Goal: Information Seeking & Learning: Compare options

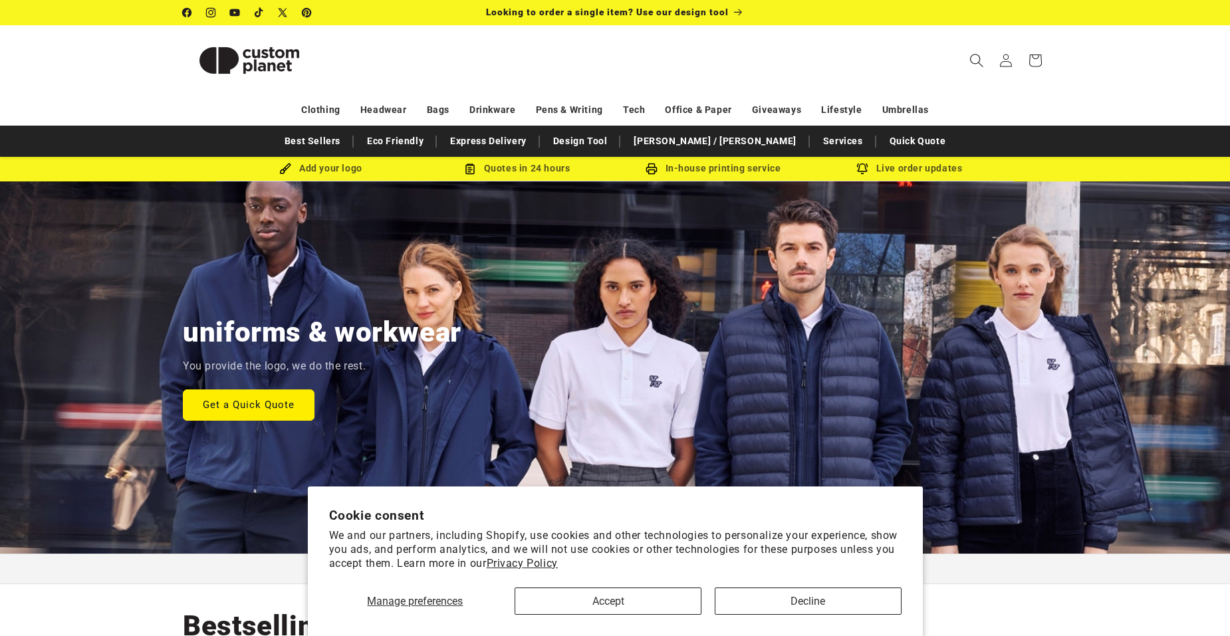
click at [974, 57] on icon "Search" at bounding box center [977, 60] width 14 height 14
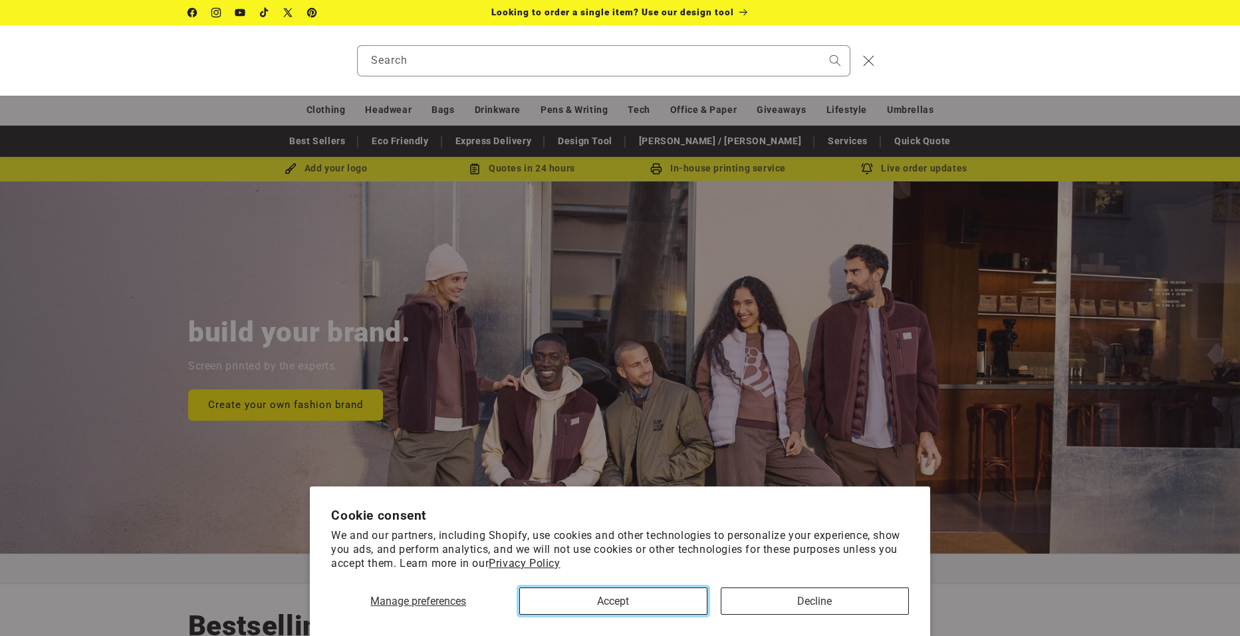
click at [642, 594] on button "Accept" at bounding box center [613, 601] width 188 height 27
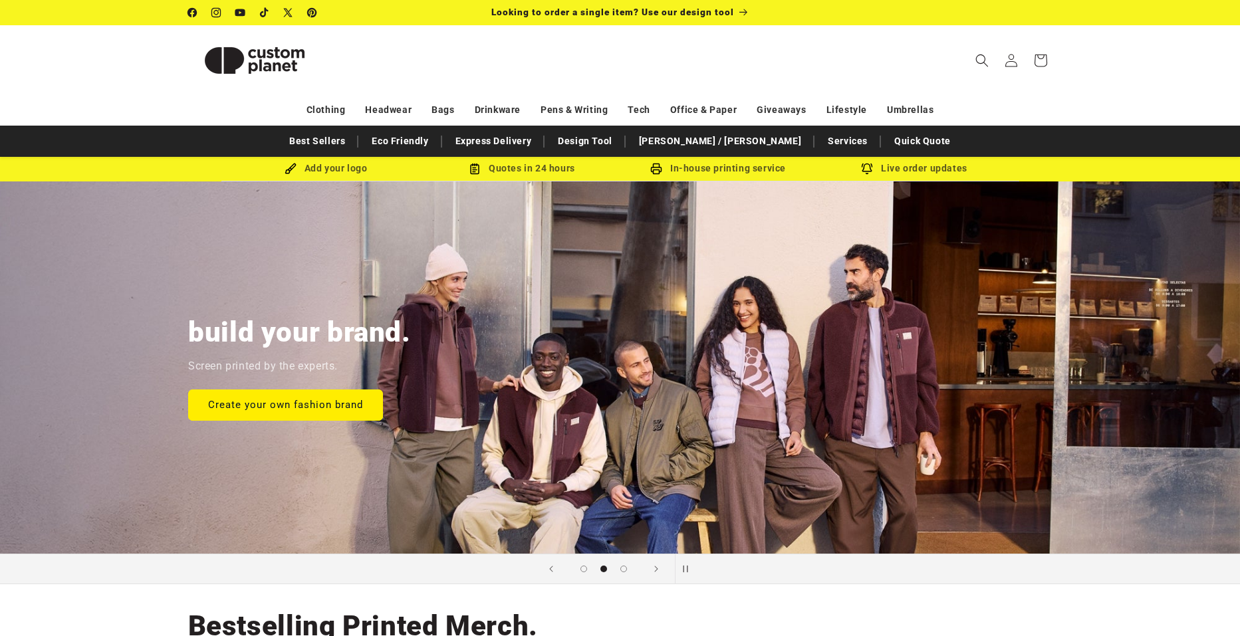
scroll to position [0, 1230]
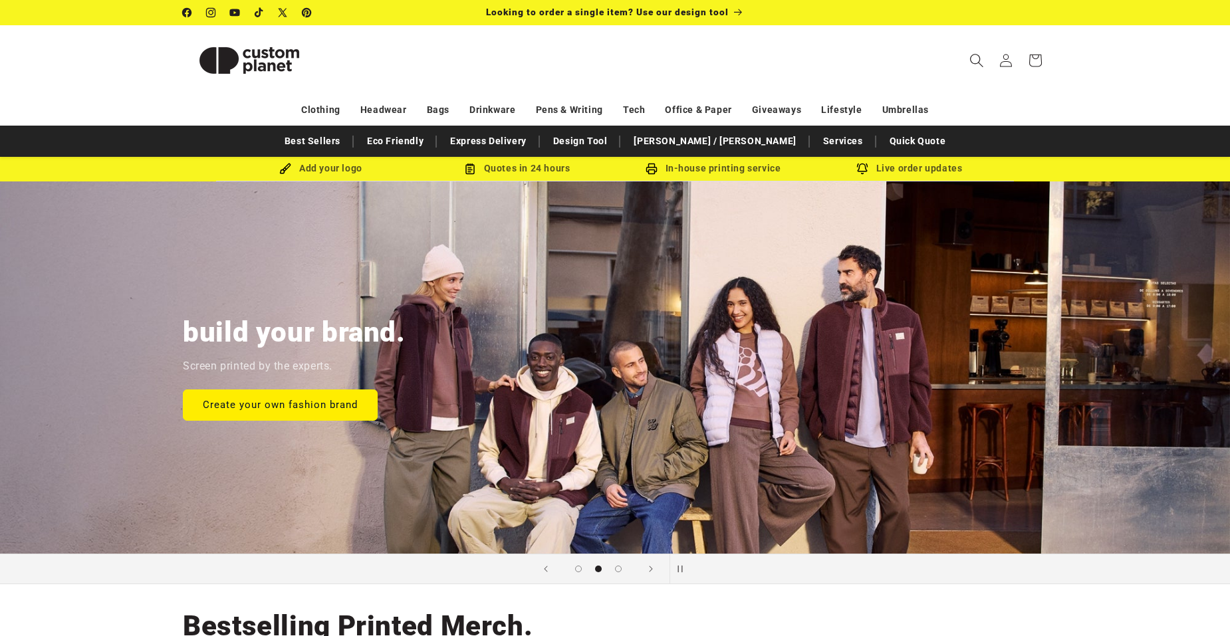
click at [976, 59] on icon "Search" at bounding box center [977, 60] width 14 height 14
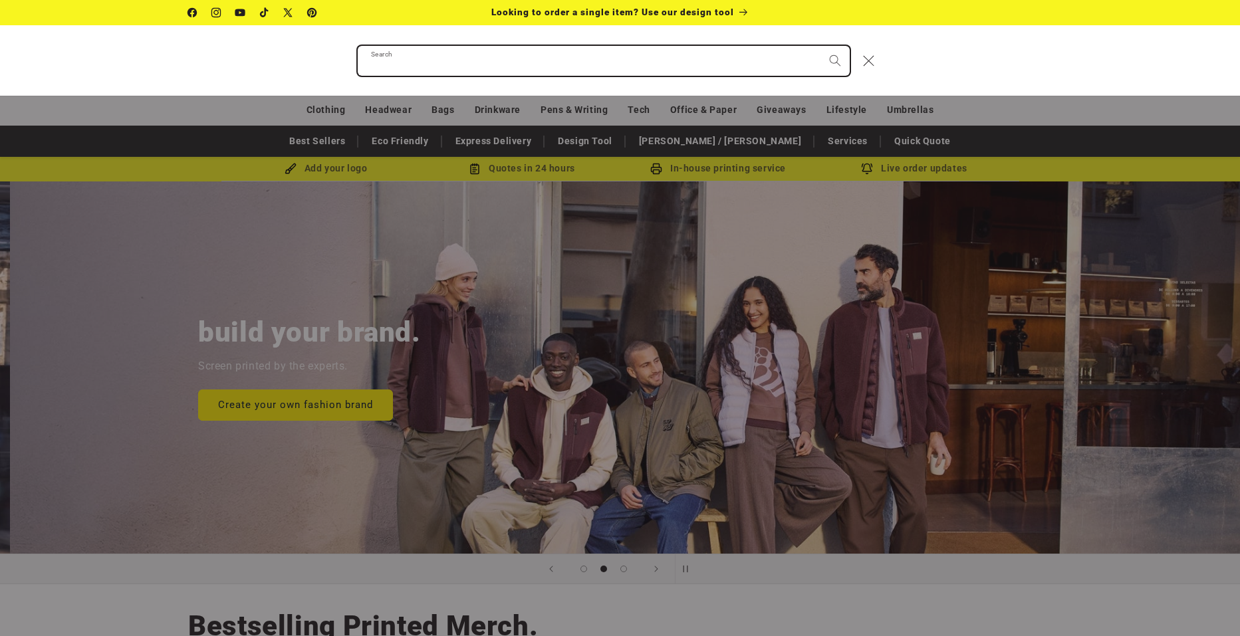
scroll to position [0, 1240]
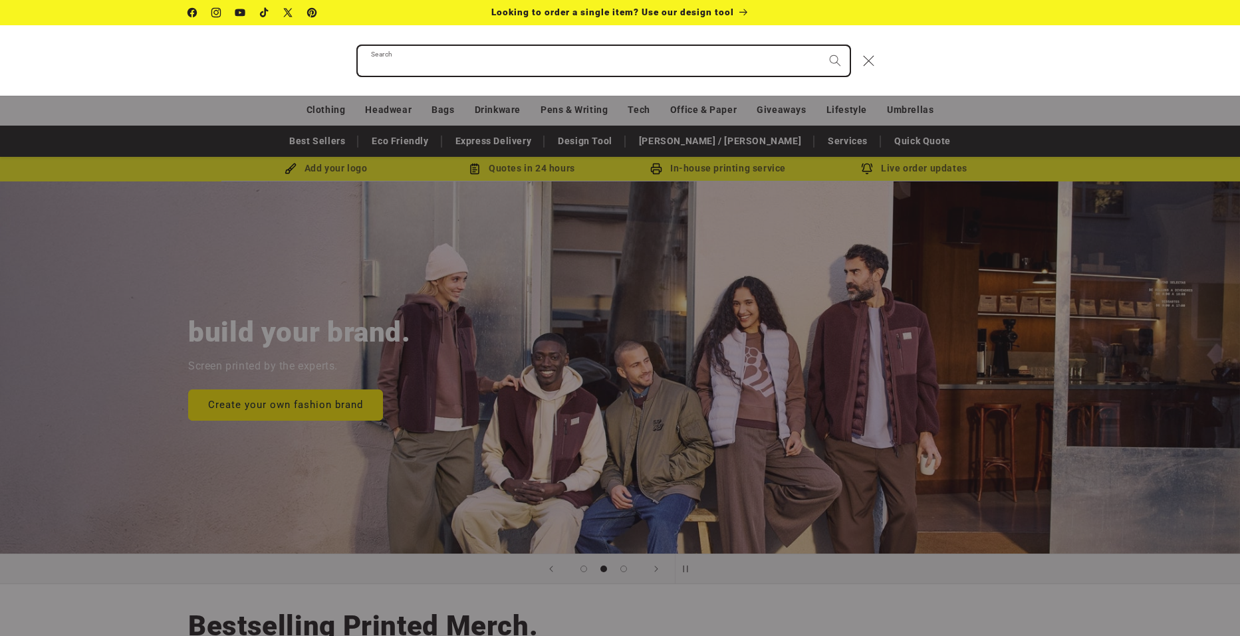
click at [726, 70] on input "Search" at bounding box center [604, 61] width 492 height 30
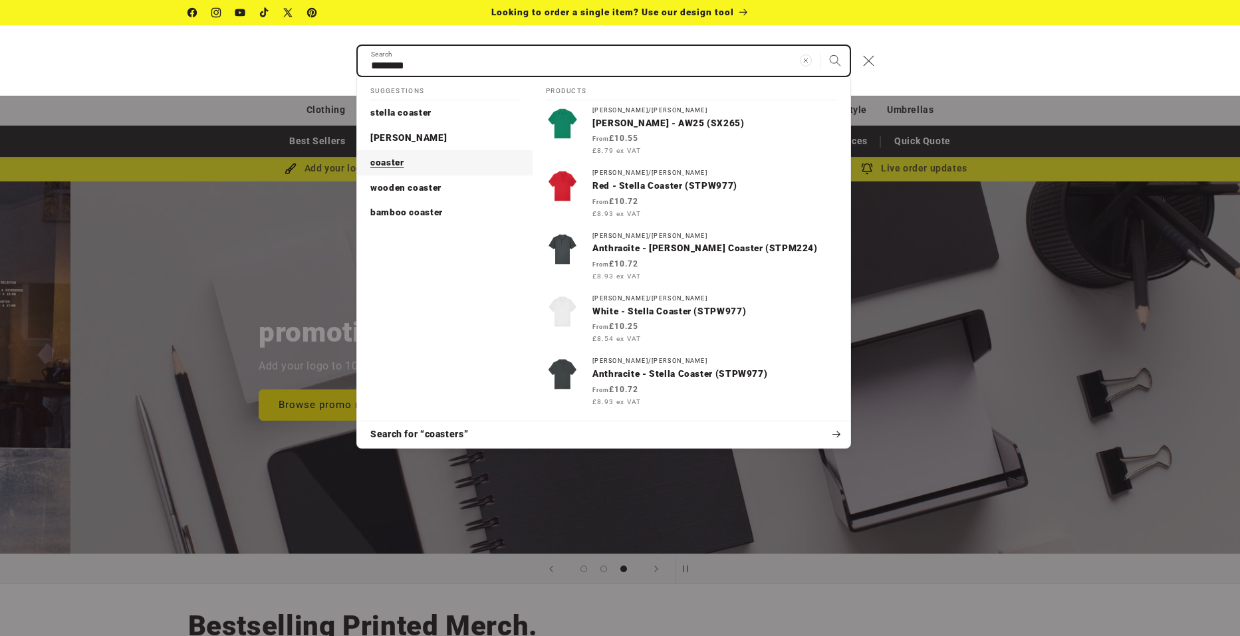
scroll to position [0, 2480]
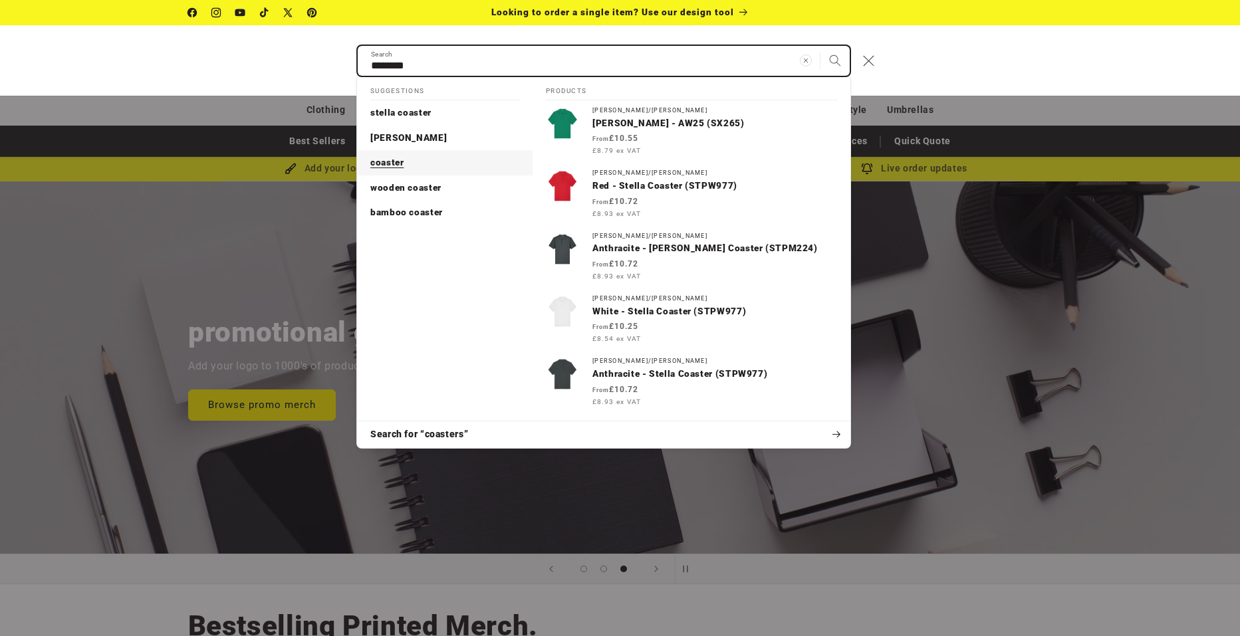
type input "********"
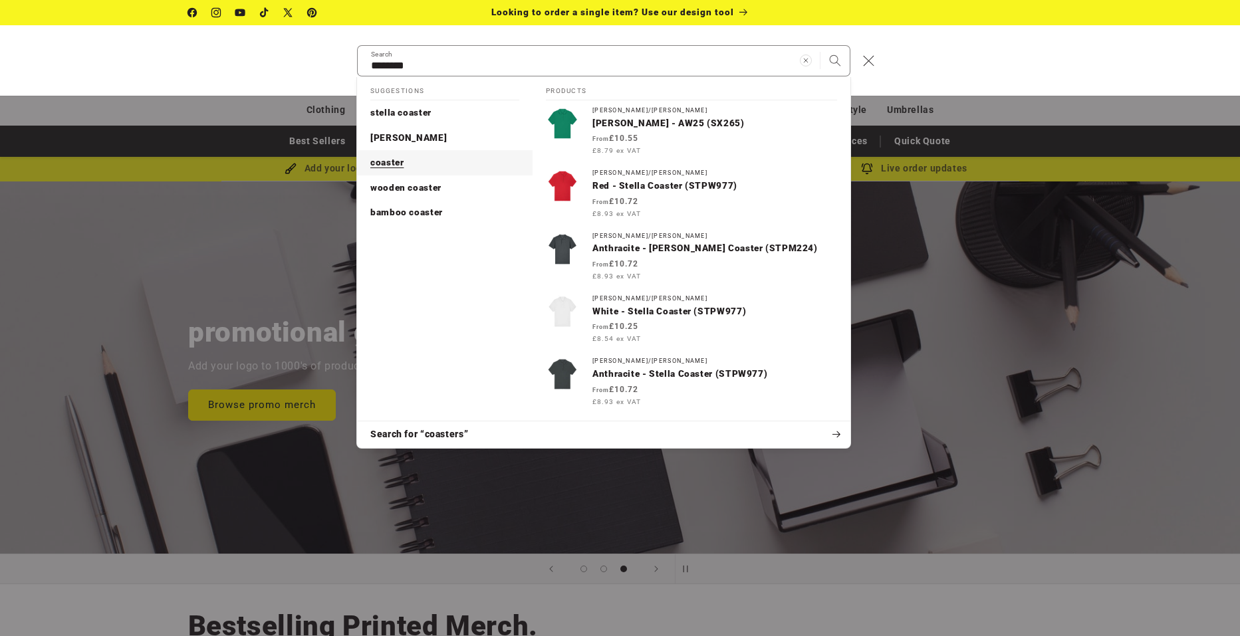
click at [398, 162] on span "coaster" at bounding box center [386, 162] width 33 height 11
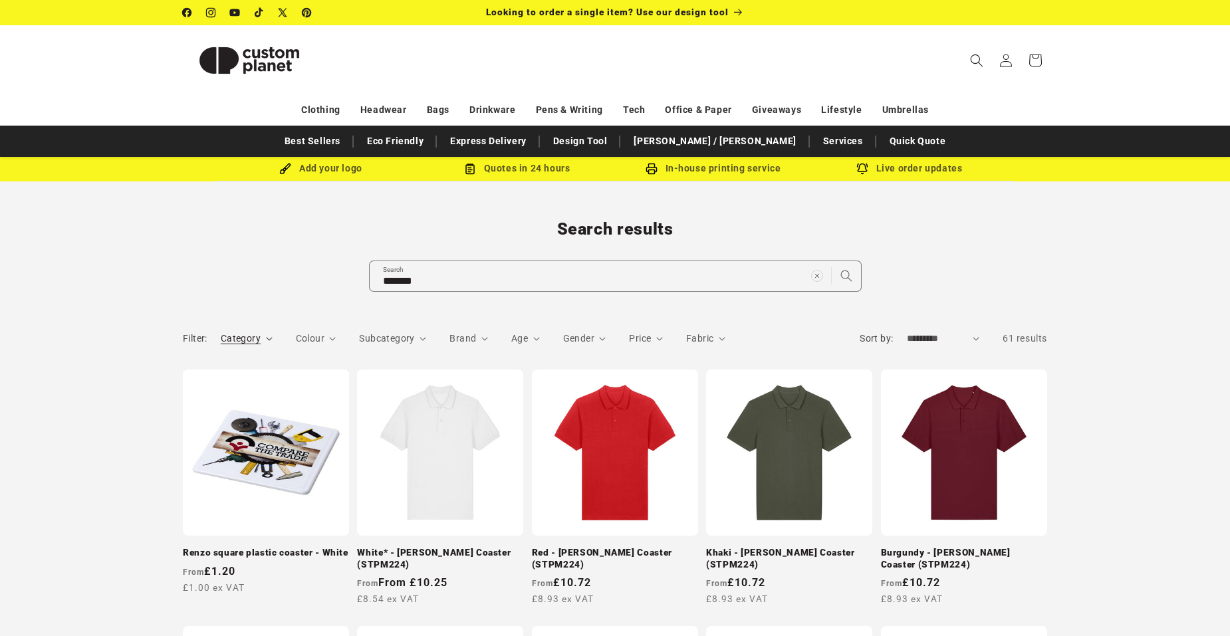
click at [236, 338] on span "Category" at bounding box center [241, 338] width 40 height 11
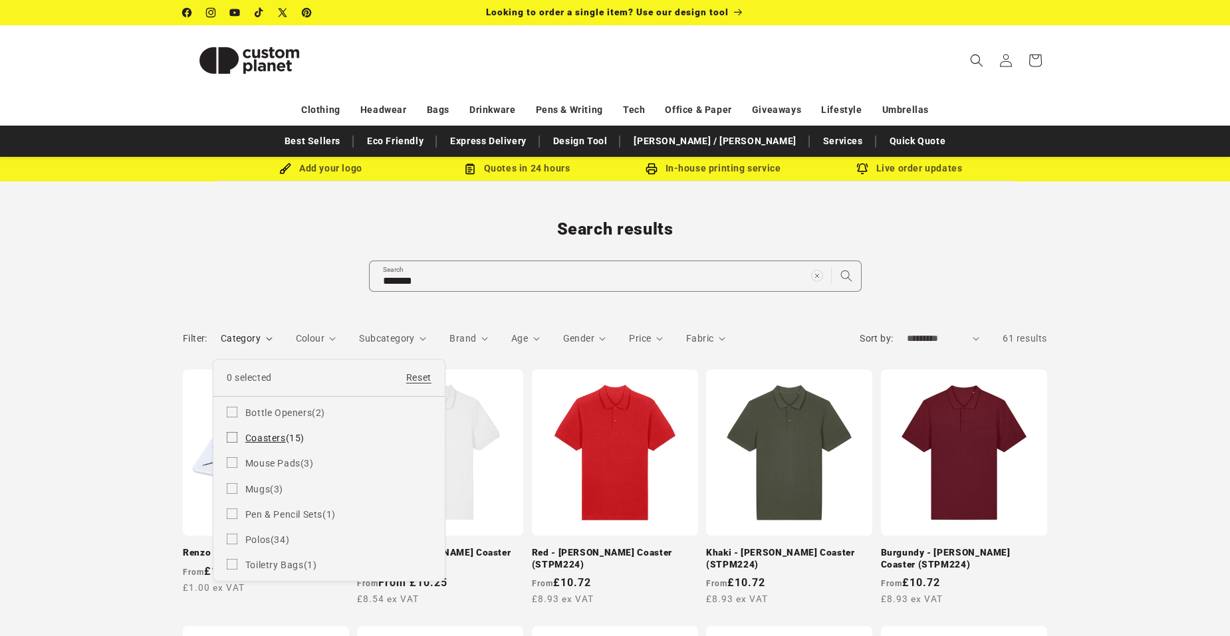
click at [233, 433] on icon at bounding box center [232, 437] width 11 height 11
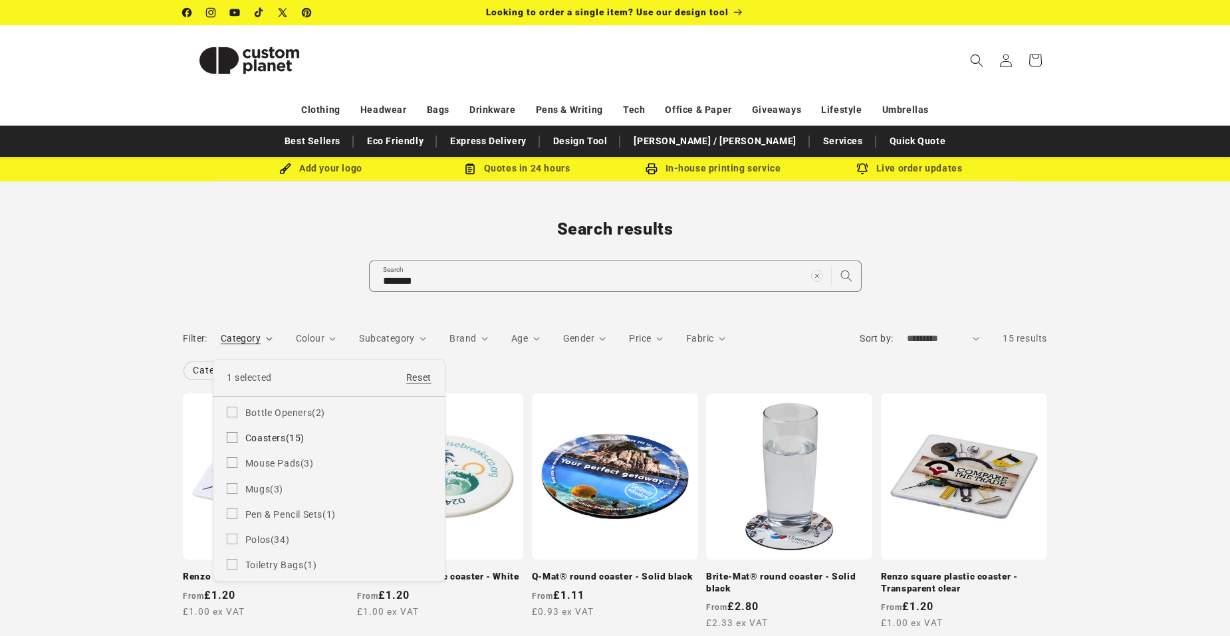
click at [273, 332] on summary "Category" at bounding box center [247, 339] width 52 height 14
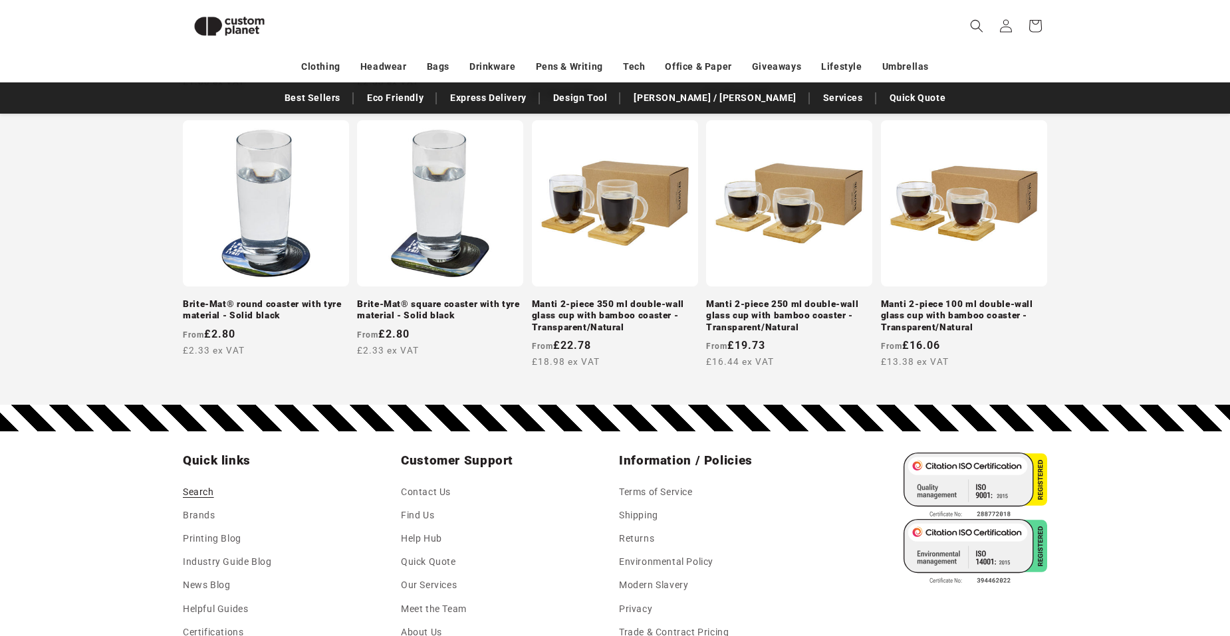
scroll to position [714, 0]
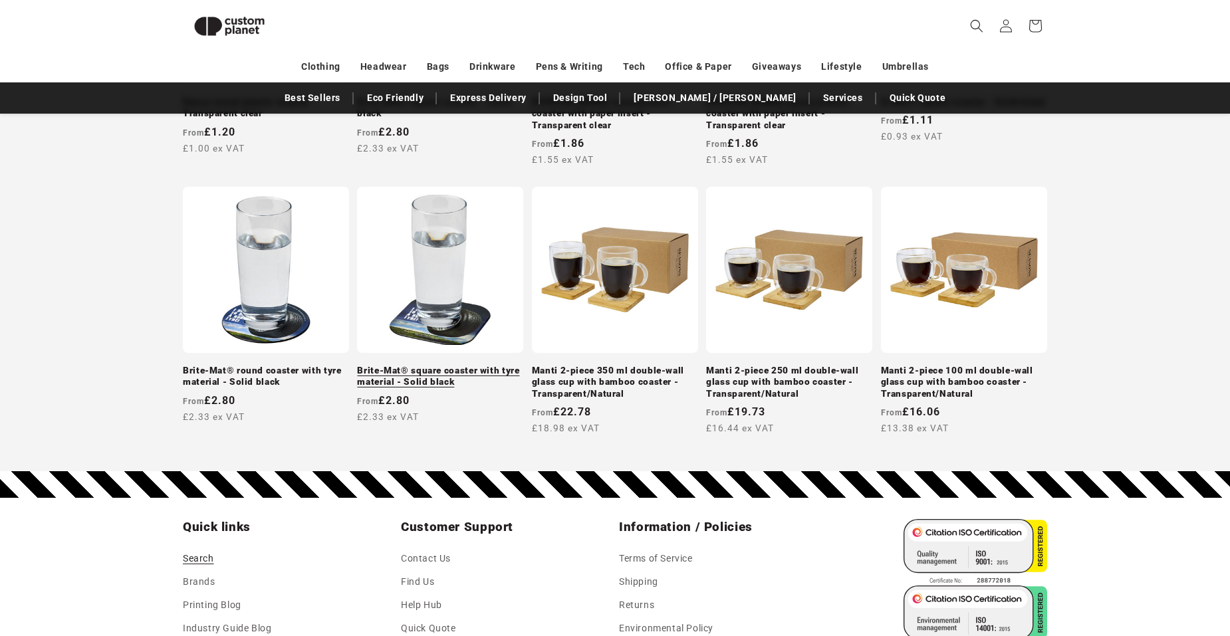
click at [468, 365] on link "Brite-Mat® square coaster with tyre material - Solid black" at bounding box center [440, 376] width 166 height 23
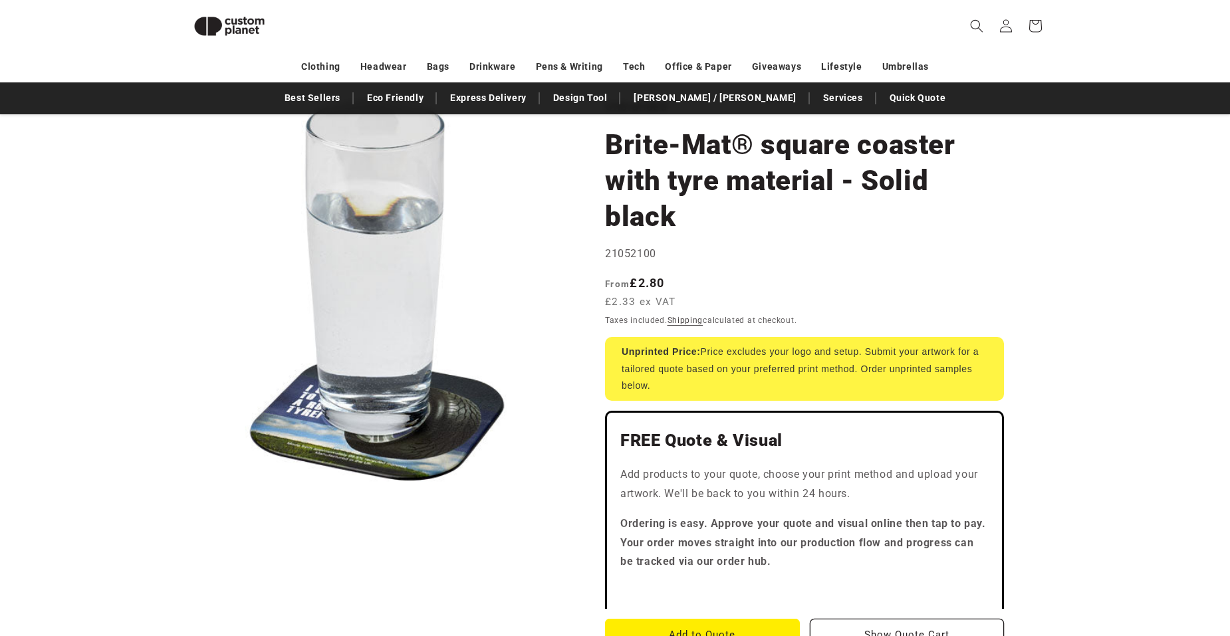
scroll to position [49, 0]
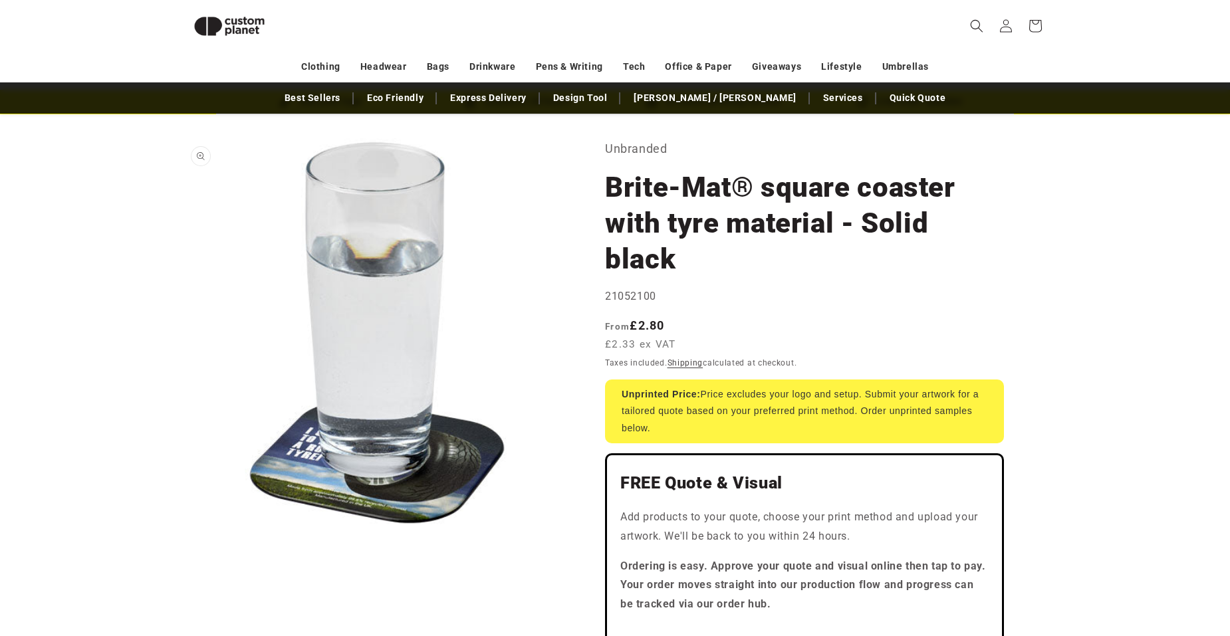
click at [183, 527] on button "Open media 1 in modal" at bounding box center [183, 527] width 0 height 0
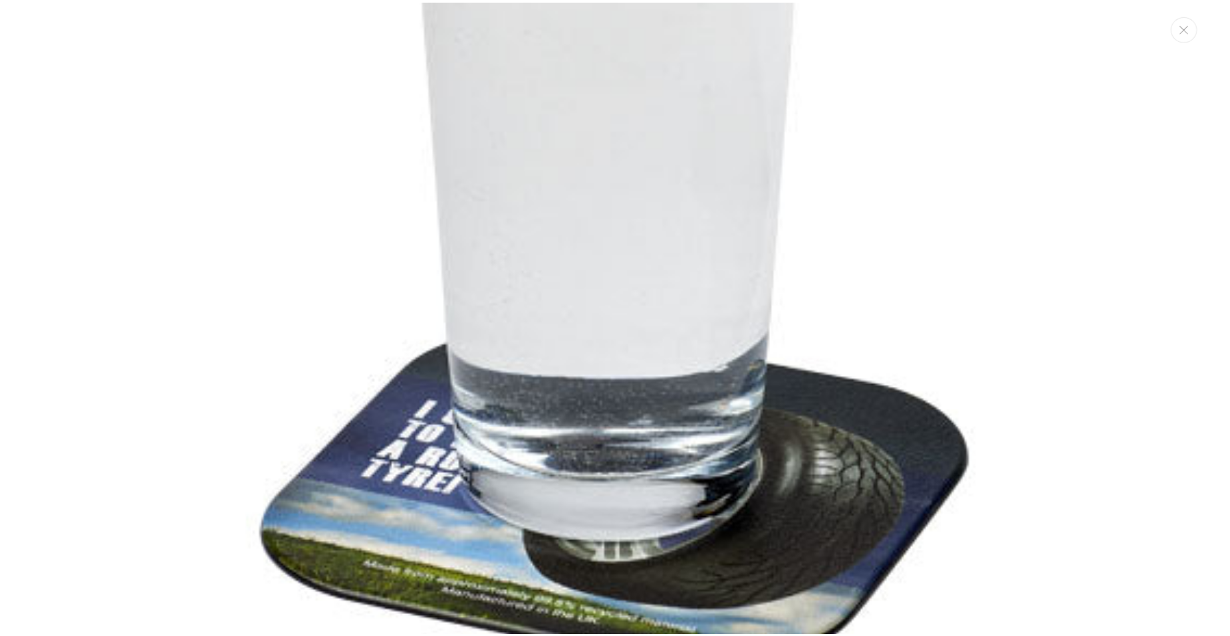
scroll to position [471, 0]
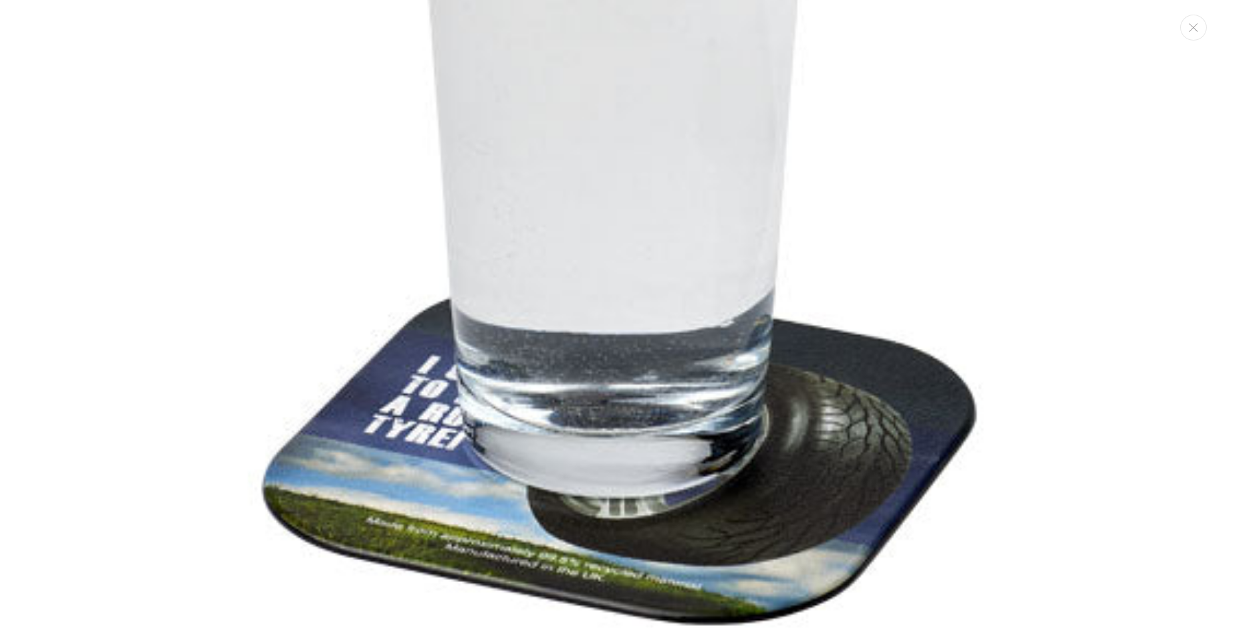
click at [175, 180] on img "Media gallery" at bounding box center [620, 90] width 1094 height 1094
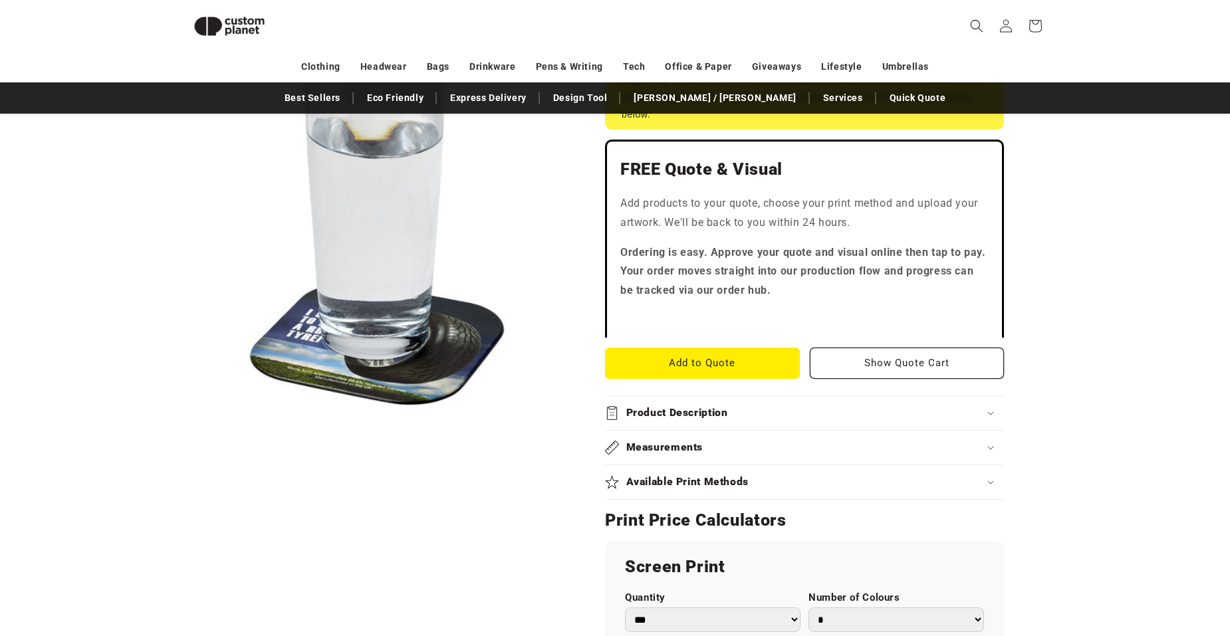
scroll to position [382, 0]
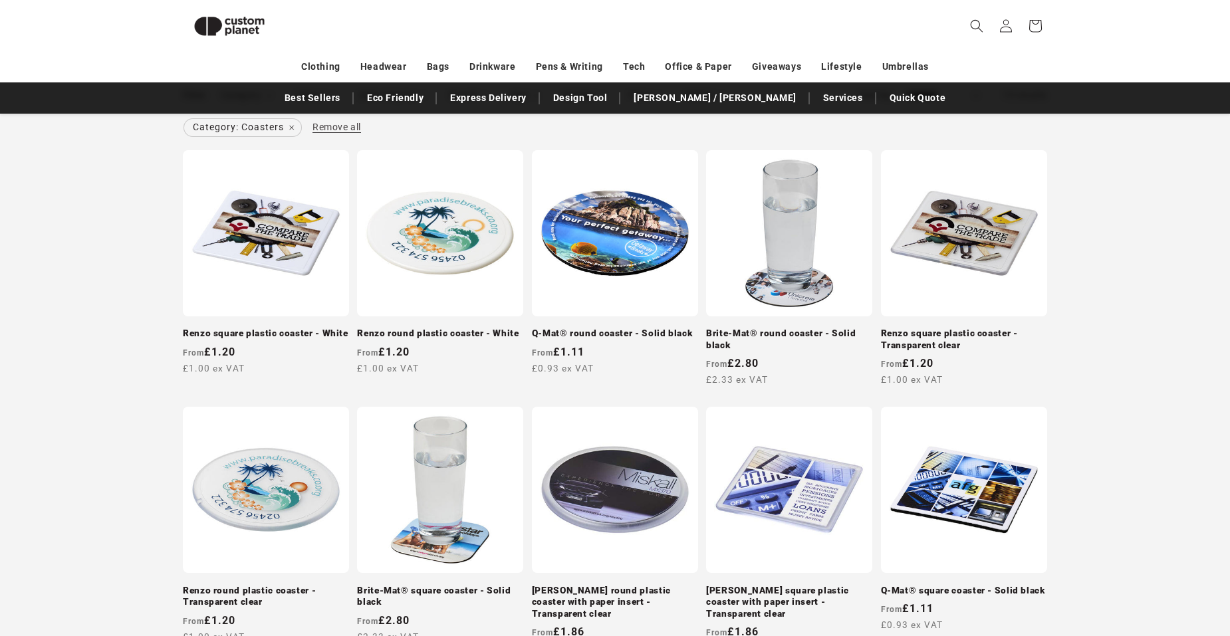
scroll to position [196, 0]
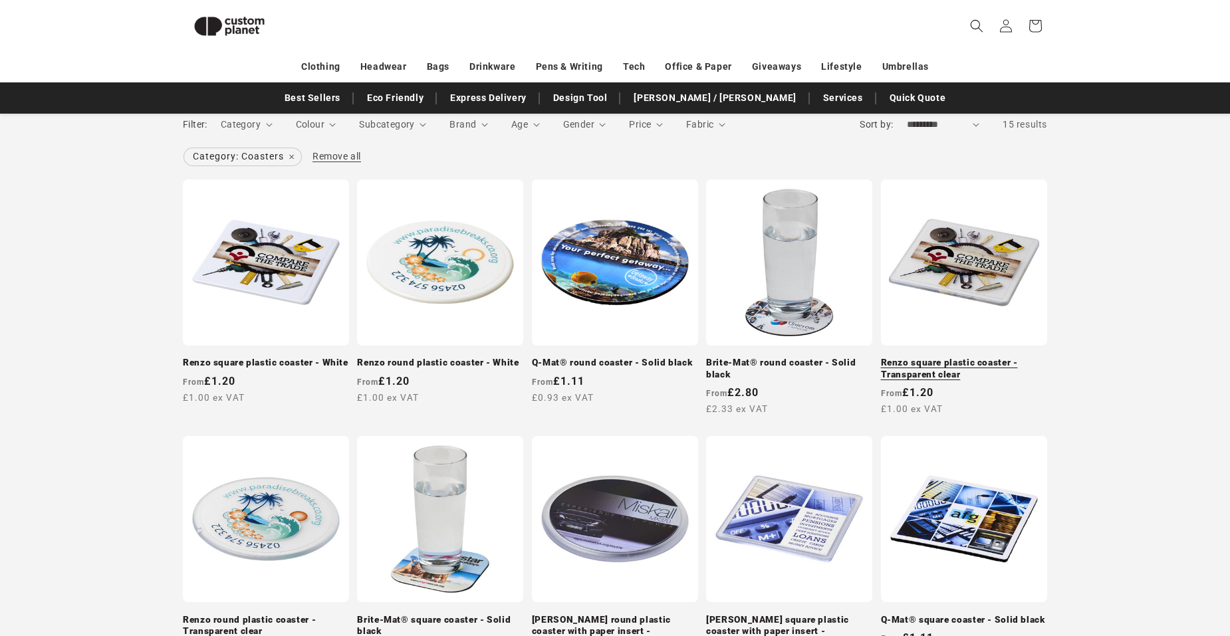
click at [977, 357] on link "Renzo square plastic coaster - Transparent clear" at bounding box center [964, 368] width 166 height 23
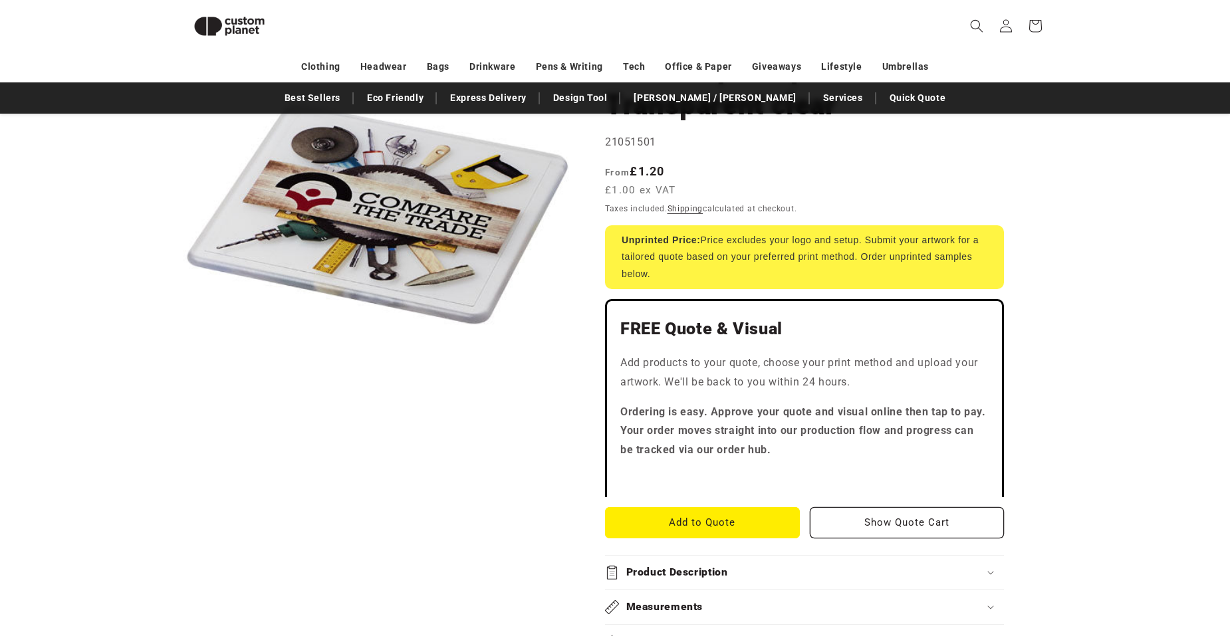
scroll to position [249, 0]
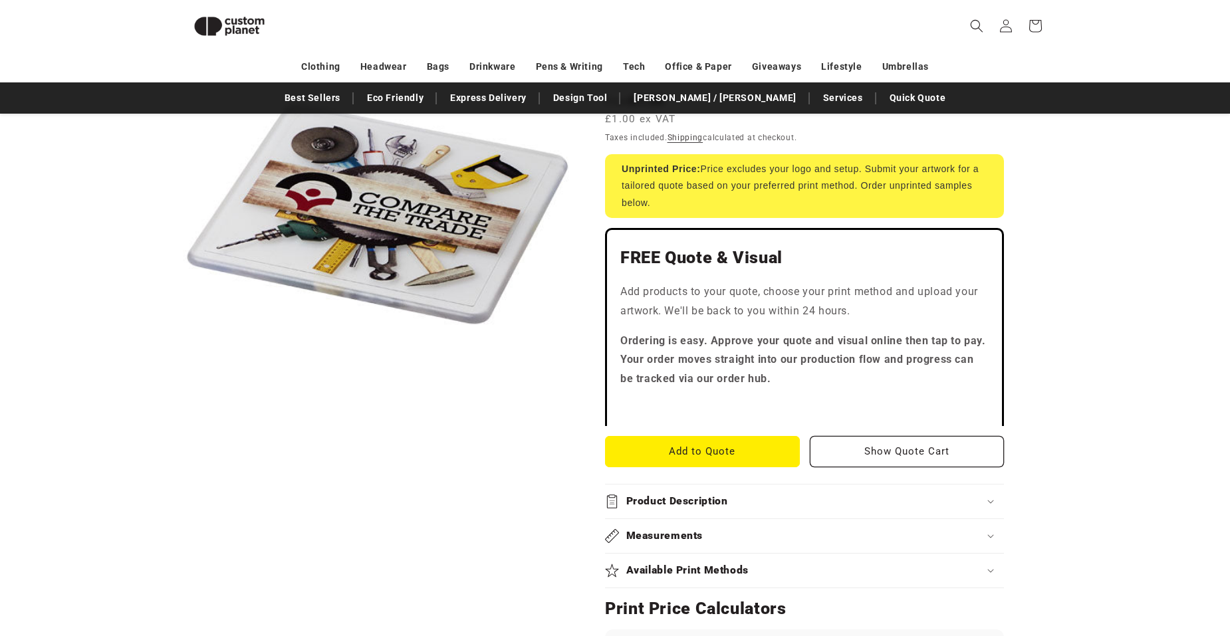
click at [993, 536] on icon at bounding box center [990, 536] width 6 height 3
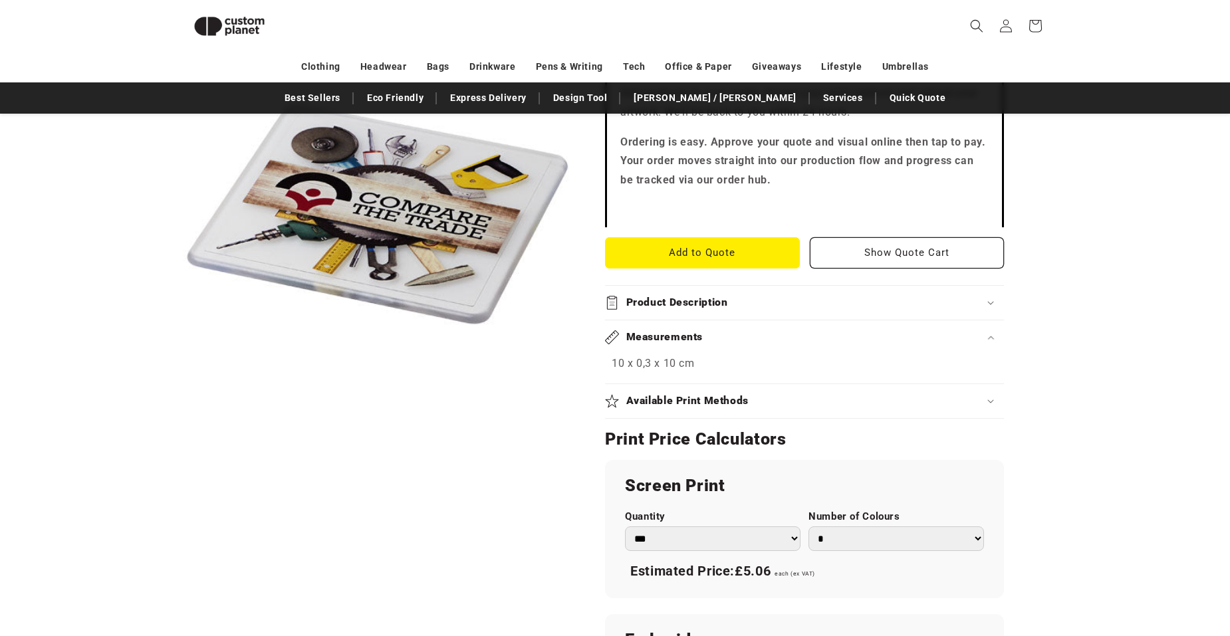
scroll to position [448, 0]
click at [386, 440] on div "Skip to product information Open media 1 in modal 1 / of 1" at bounding box center [377, 407] width 389 height 1336
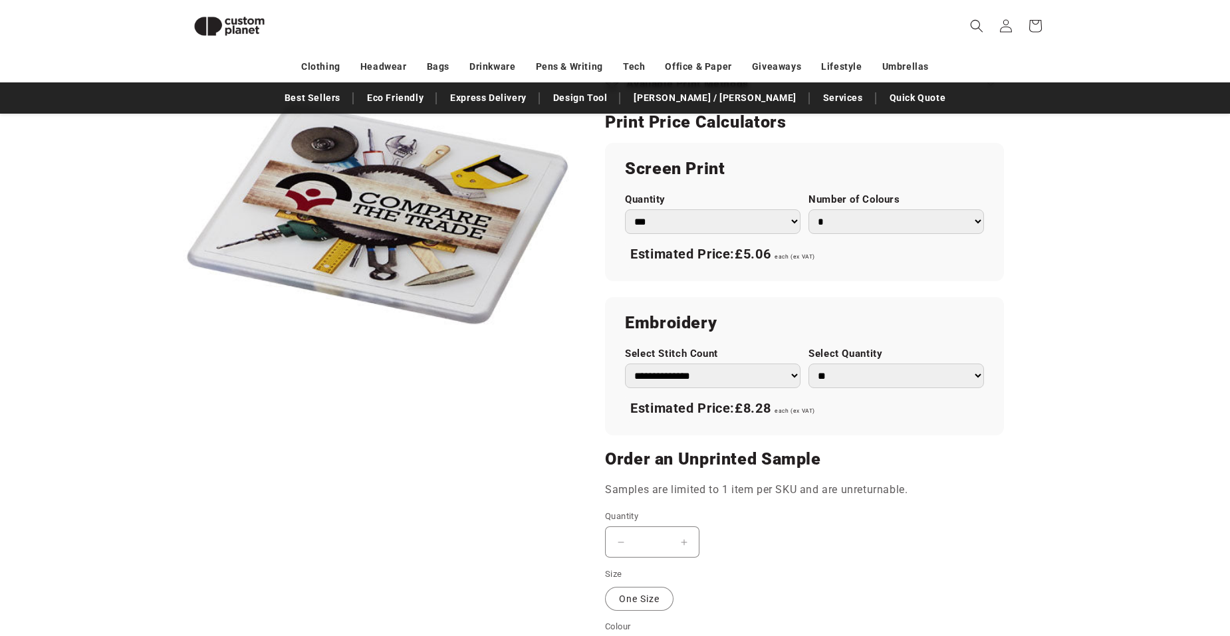
scroll to position [648, 0]
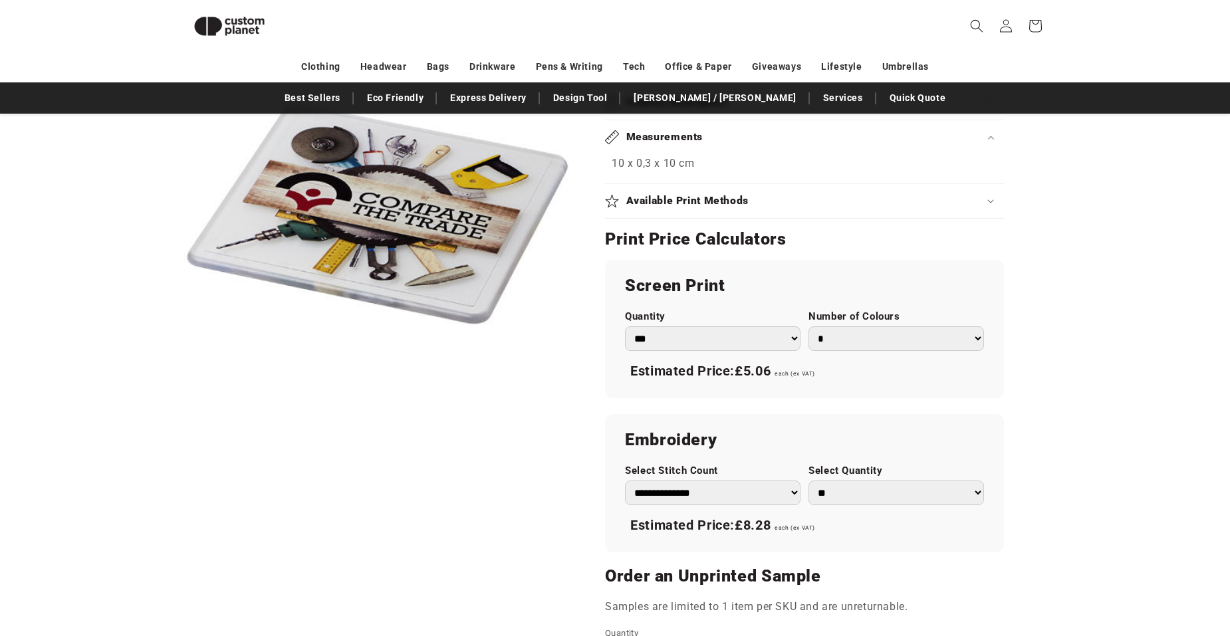
click at [796, 338] on select "*** *** *** **** **** **** ***** *****" at bounding box center [713, 338] width 176 height 25
select select "***"
click at [625, 326] on select "*** *** *** **** **** **** ***** *****" at bounding box center [713, 338] width 176 height 25
click at [792, 339] on select "*** *** *** **** **** **** ***** *****" at bounding box center [713, 338] width 176 height 25
click at [625, 326] on select "*** *** *** **** **** **** ***** *****" at bounding box center [713, 338] width 176 height 25
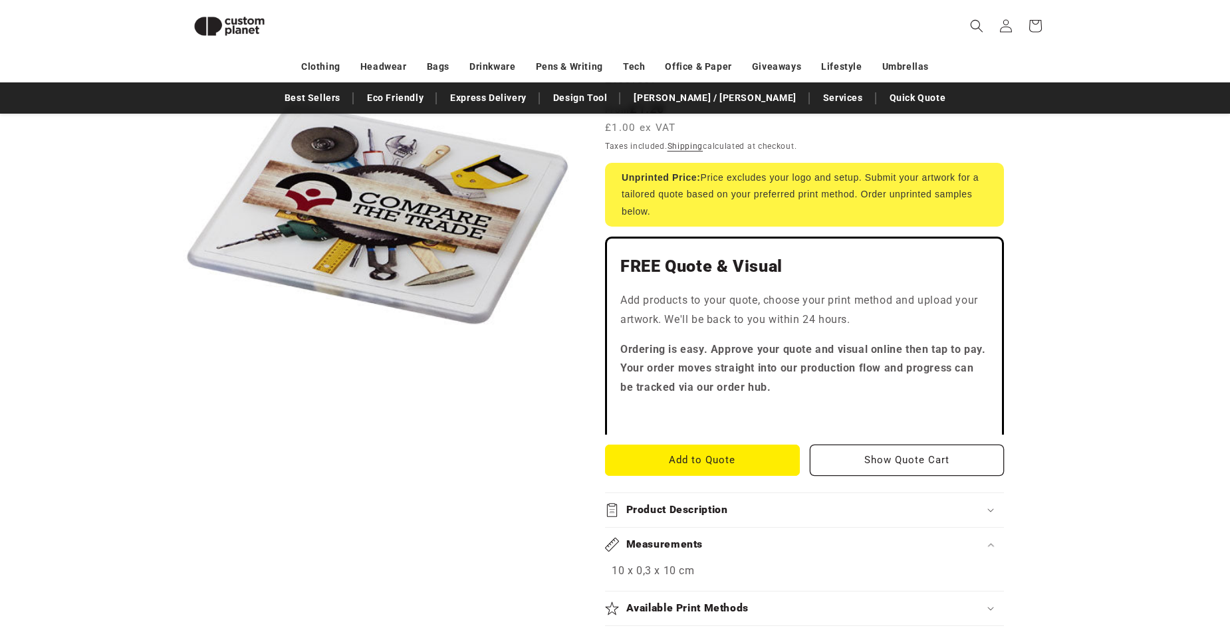
scroll to position [116, 0]
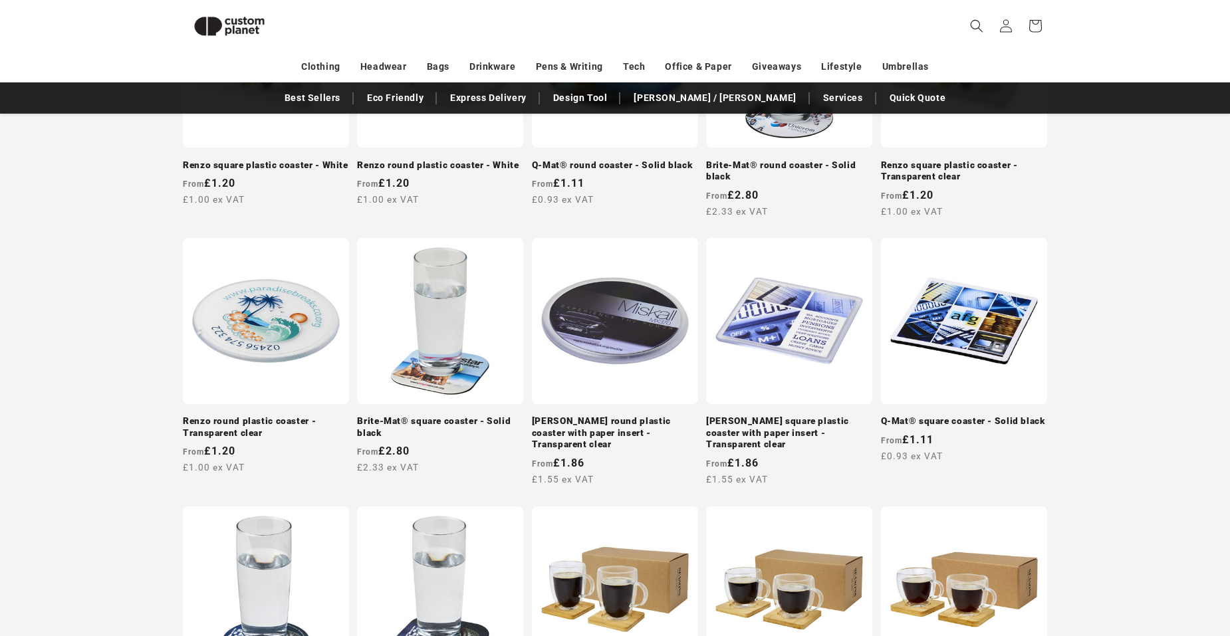
scroll to position [396, 0]
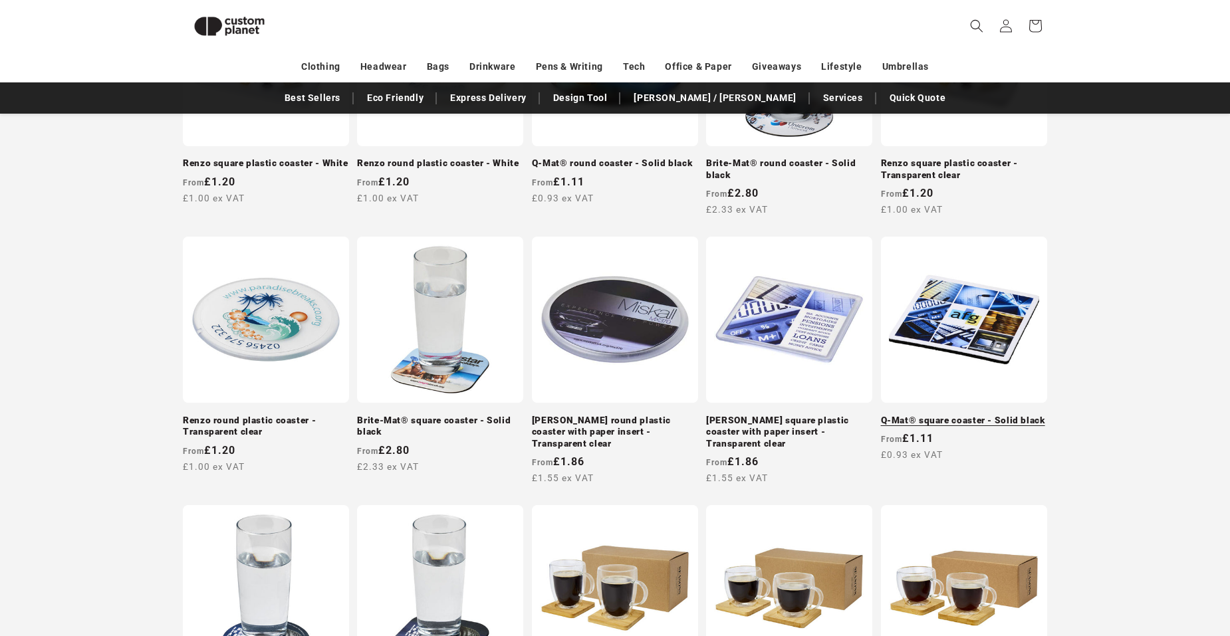
click at [952, 415] on link "Q-Mat® square coaster - Solid black" at bounding box center [964, 421] width 166 height 12
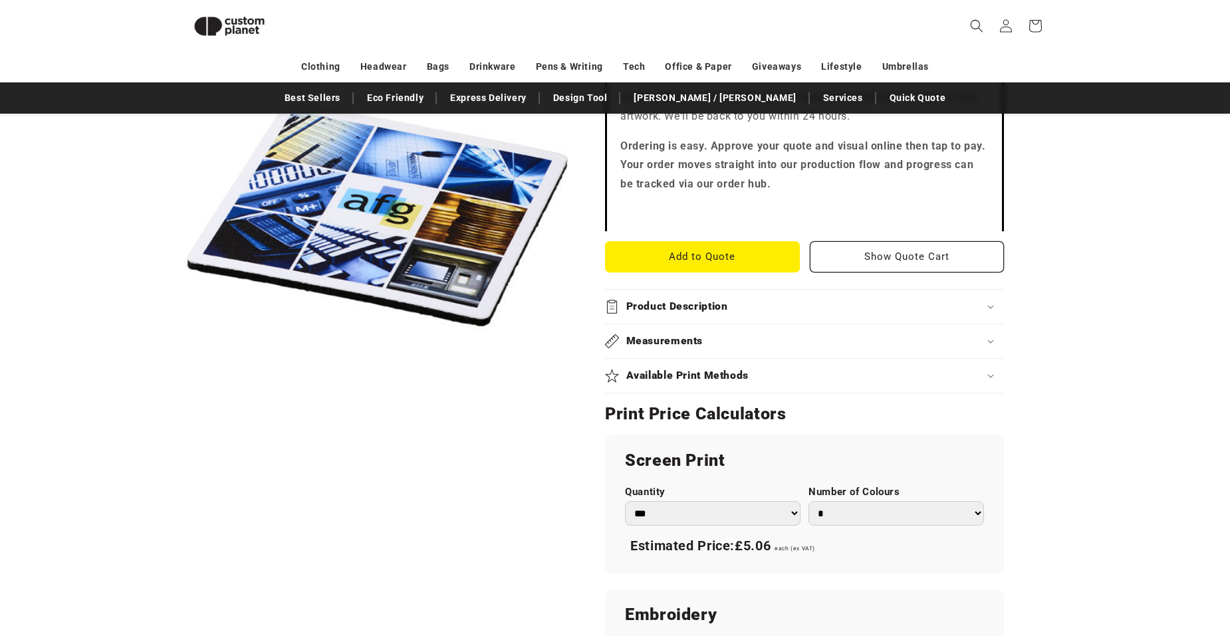
scroll to position [448, 0]
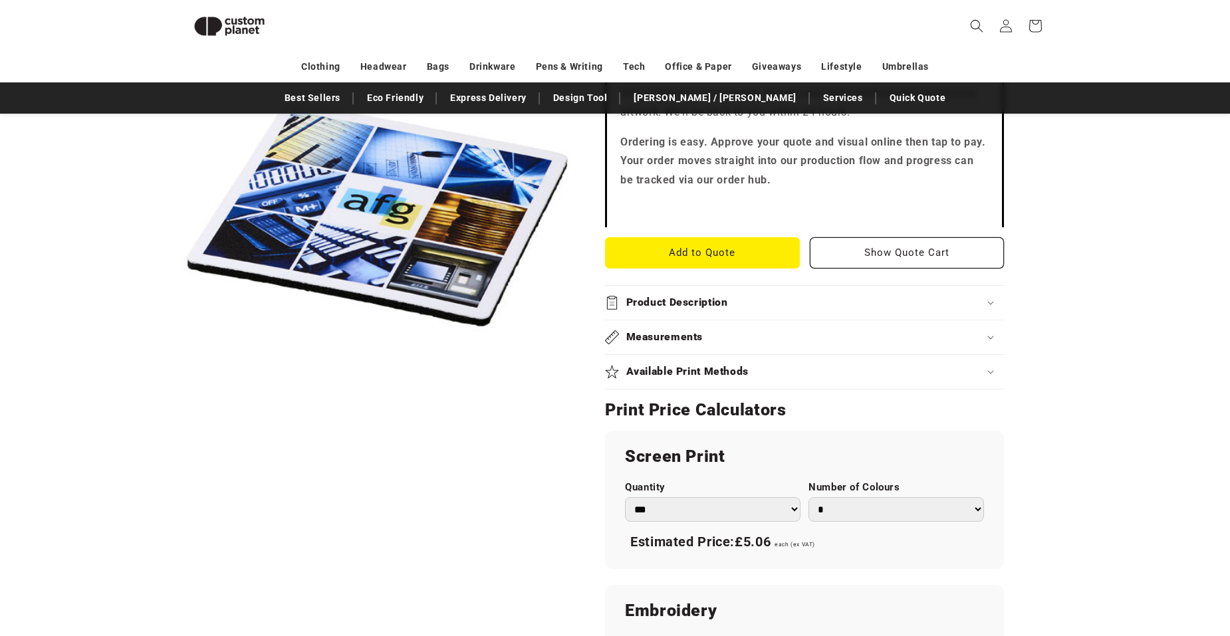
click at [990, 304] on icon at bounding box center [990, 303] width 7 height 4
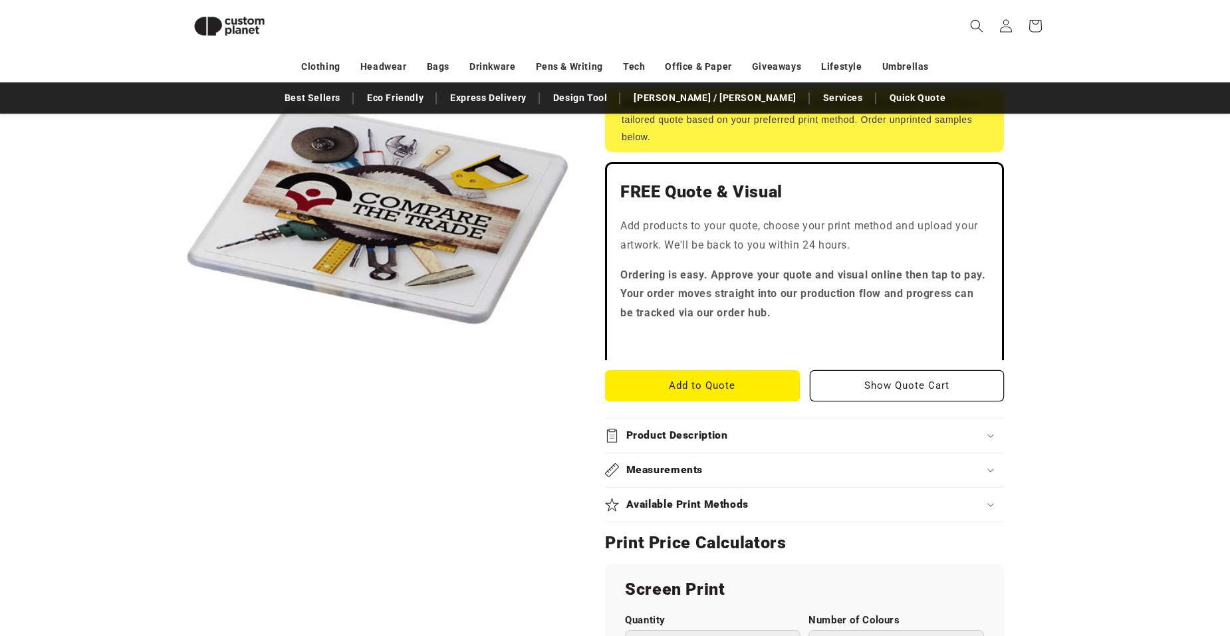
click at [987, 432] on div "Product Description" at bounding box center [804, 436] width 399 height 14
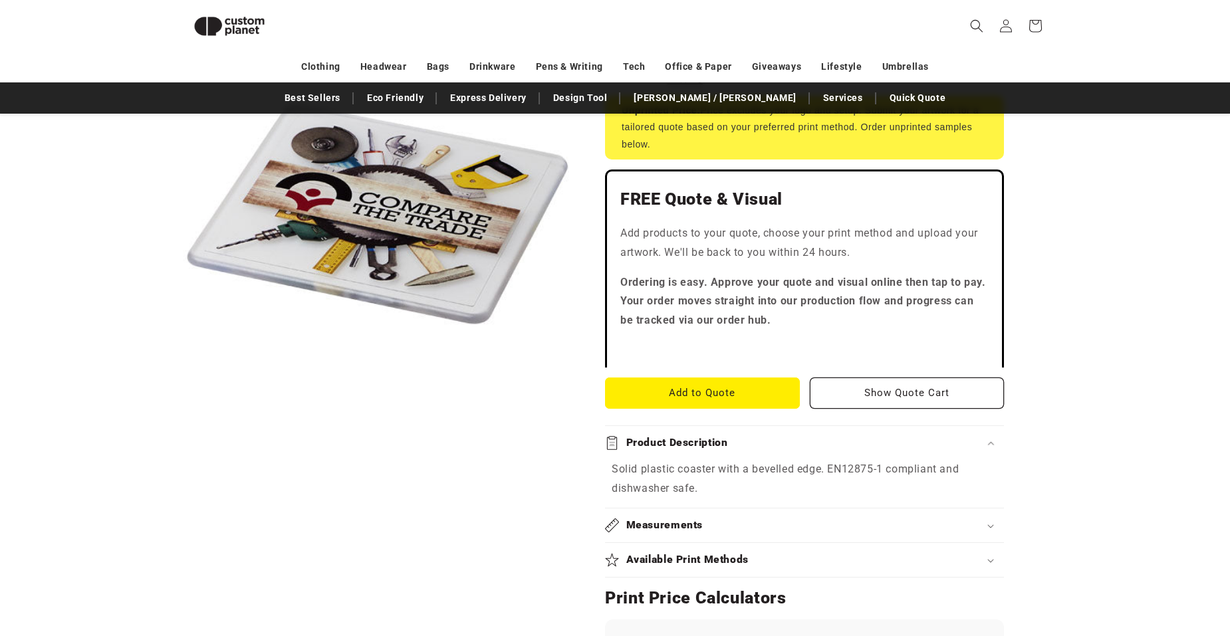
scroll to position [315, 0]
